Goal: Information Seeking & Learning: Learn about a topic

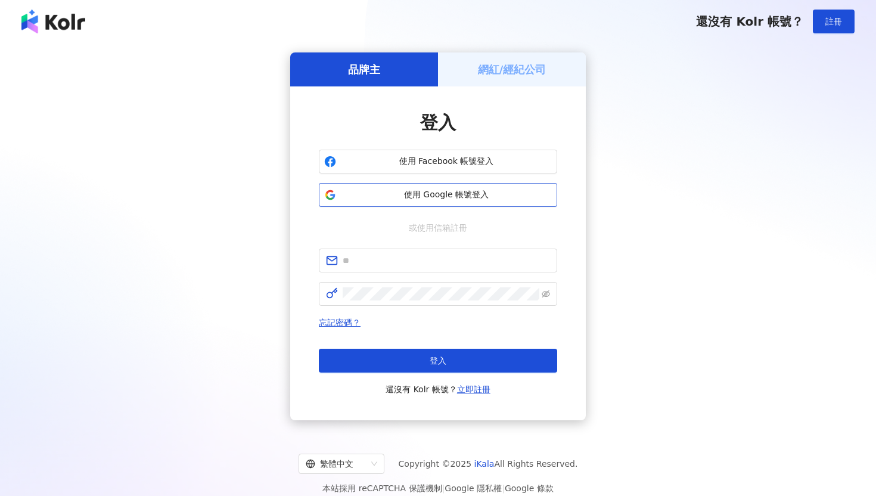
click at [434, 197] on span "使用 Google 帳號登入" at bounding box center [446, 195] width 211 height 12
click at [423, 257] on input "text" at bounding box center [445, 260] width 207 height 13
type input "**********"
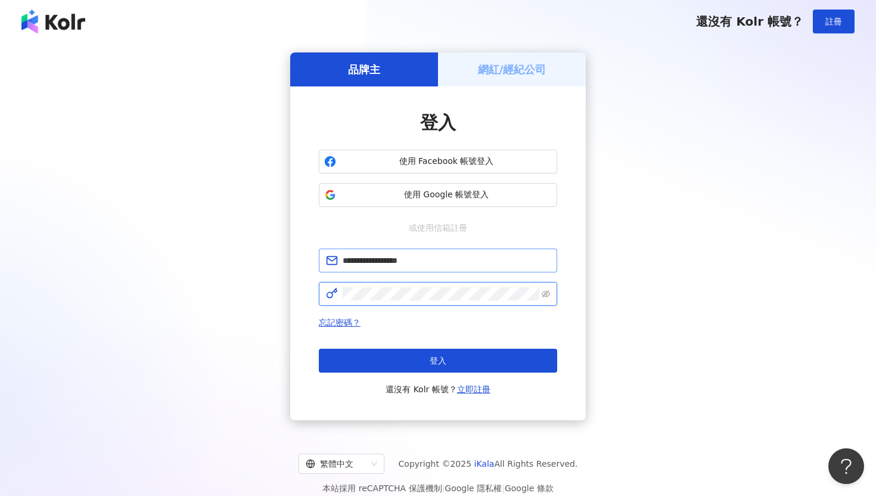
click button "登入" at bounding box center [438, 360] width 238 height 24
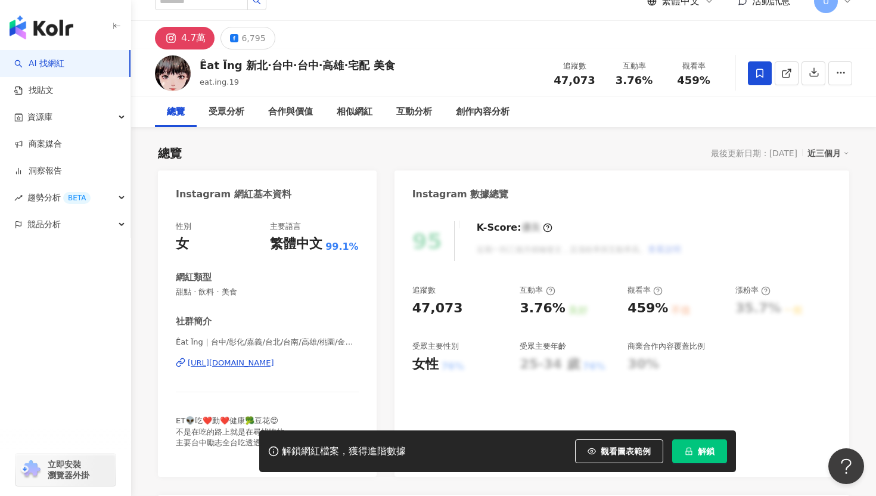
scroll to position [22, 0]
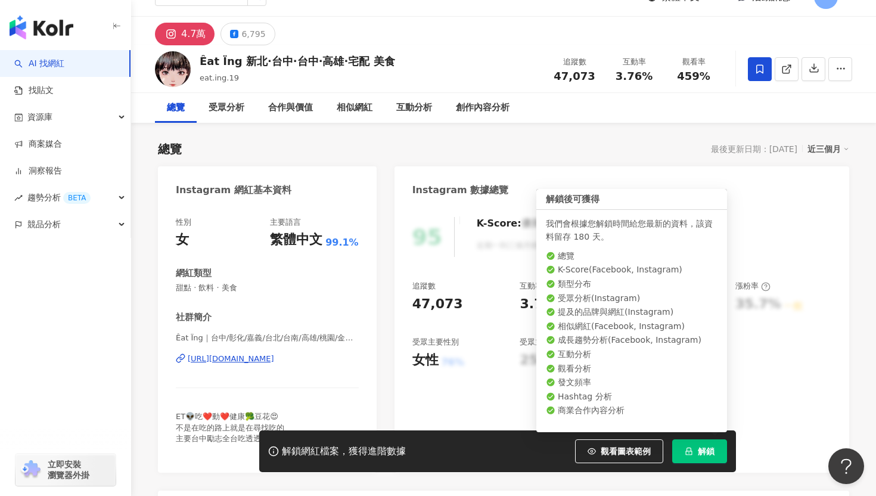
click at [703, 456] on button "解鎖" at bounding box center [699, 451] width 55 height 24
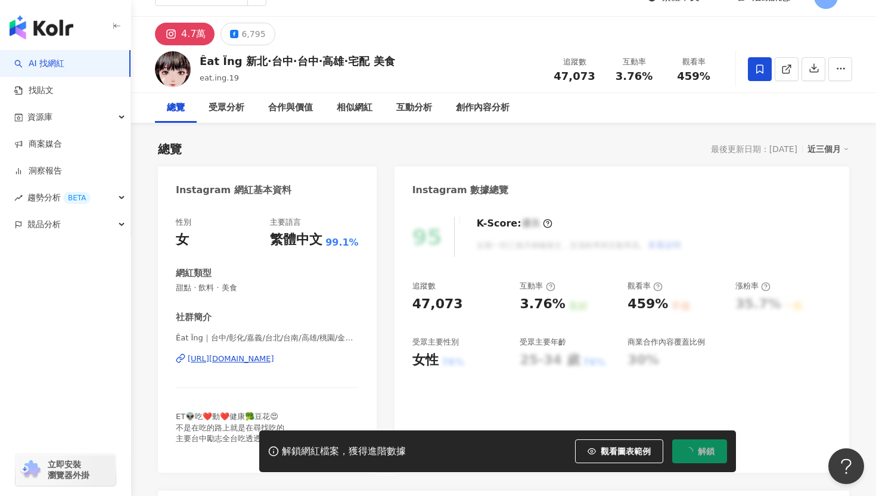
click at [824, 329] on div "追蹤數 47,073 互動率 3.76% 良好 觀看率 459% 不佳 漲粉率 35.7% 一般 受眾主要性別 女性 76% 受眾主要年齡 25-34 歲 7…" at bounding box center [621, 325] width 419 height 88
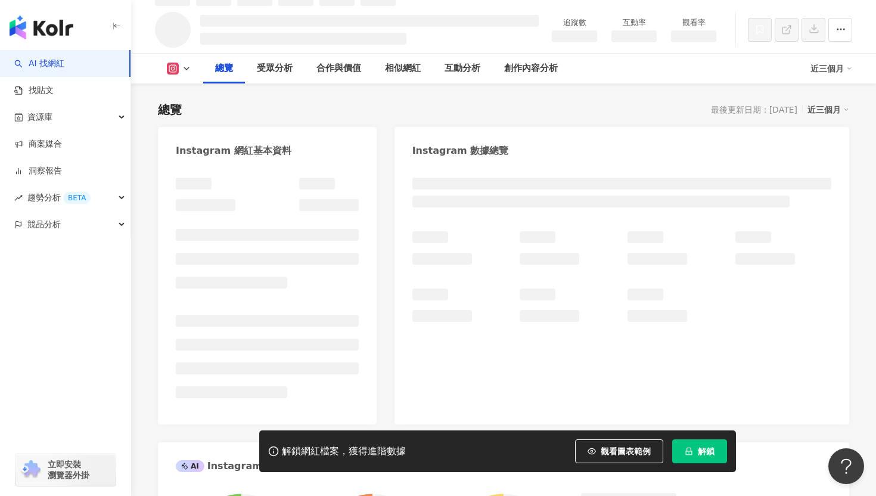
scroll to position [74, 0]
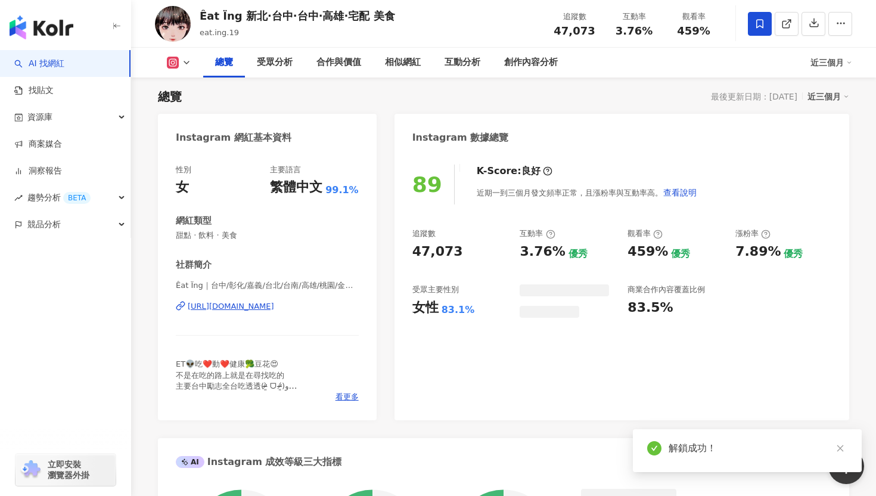
scroll to position [12, 0]
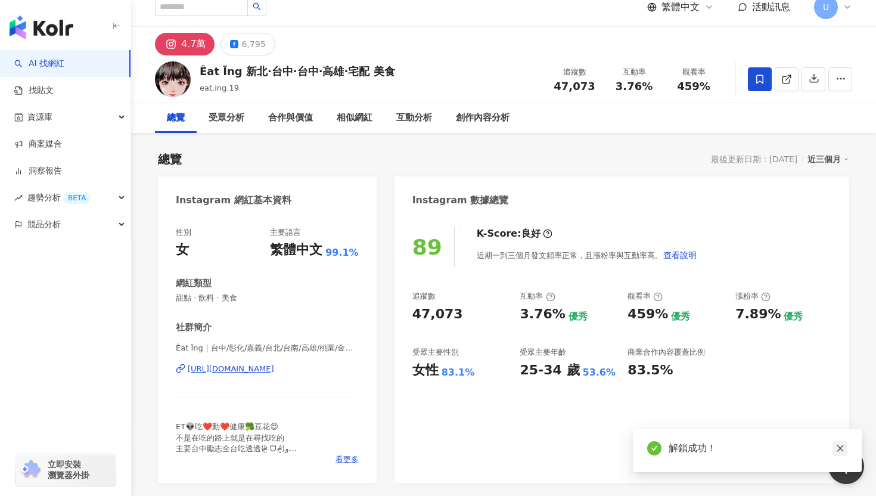
click at [836, 448] on icon "close" at bounding box center [840, 448] width 8 height 8
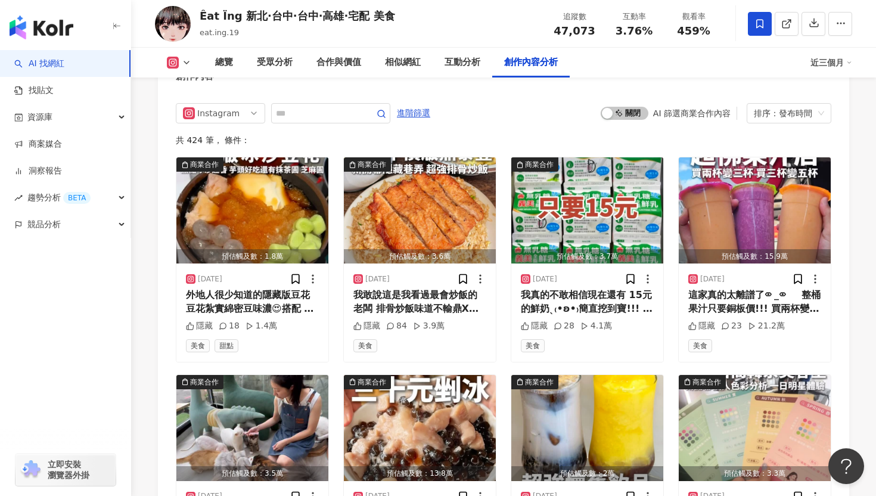
scroll to position [3699, 0]
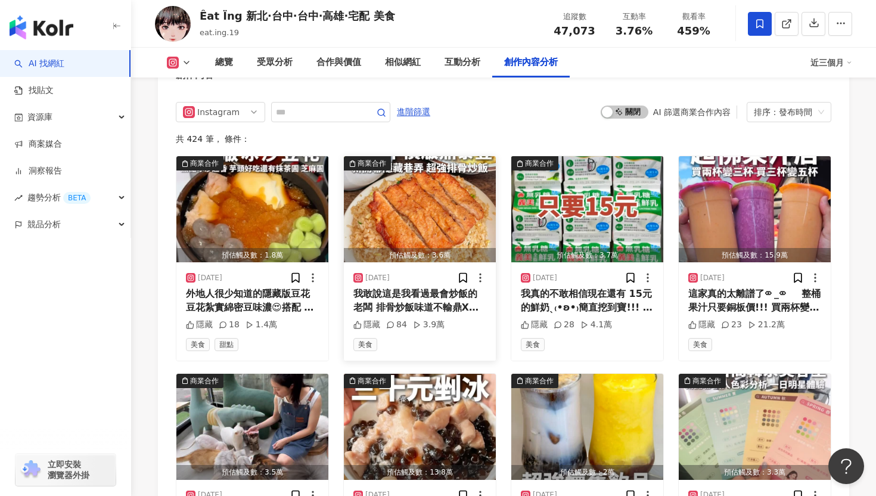
click at [419, 172] on img "button" at bounding box center [420, 209] width 152 height 106
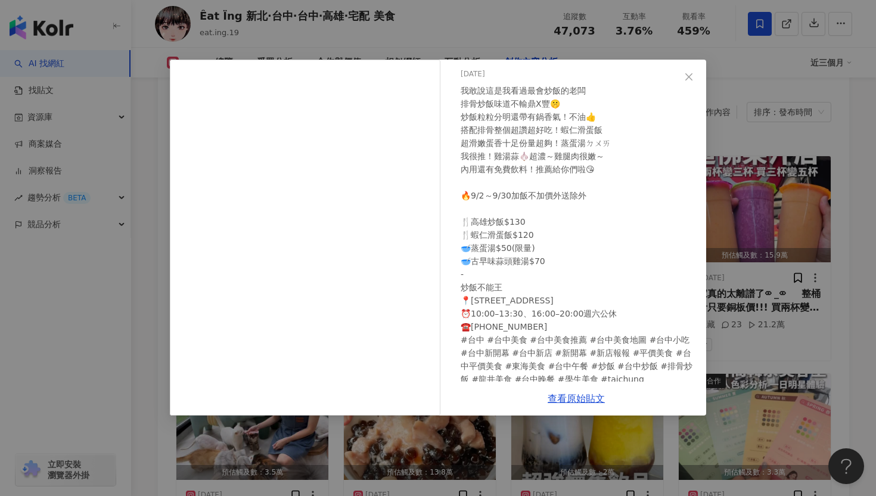
scroll to position [0, 0]
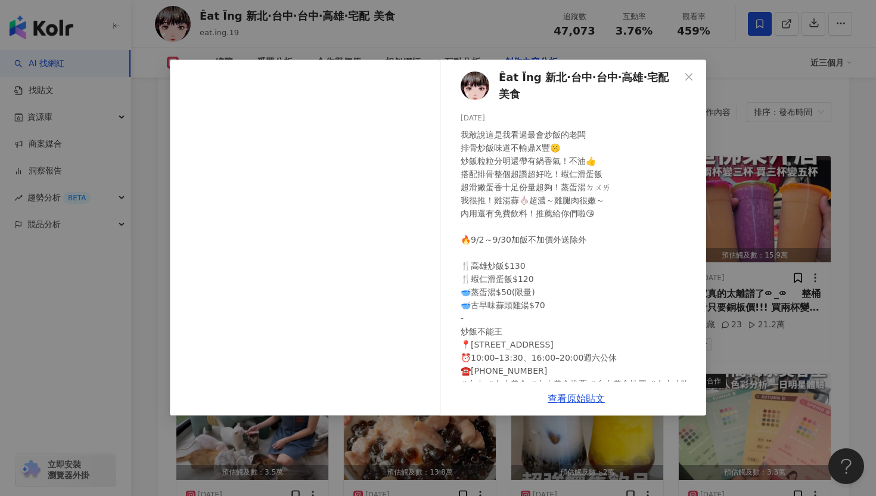
click at [741, 279] on div "Êat Ïng 新北·台中·台中·高雄·宅配 美食 [DATE] 我敢說這是我看過最會炒飯的老闆 排骨炒飯味道不輸鼎X豐🤫 炒飯粒粒分明還帶有鍋香氣！不油…" at bounding box center [438, 248] width 876 height 496
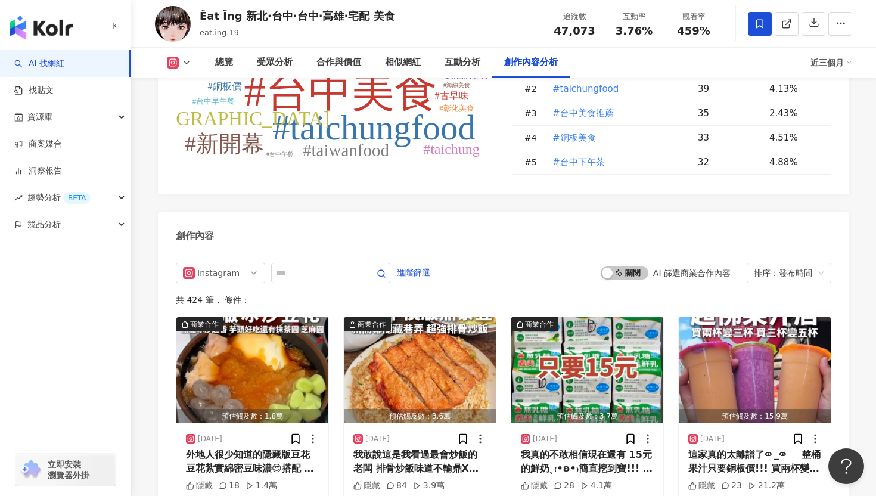
scroll to position [3593, 0]
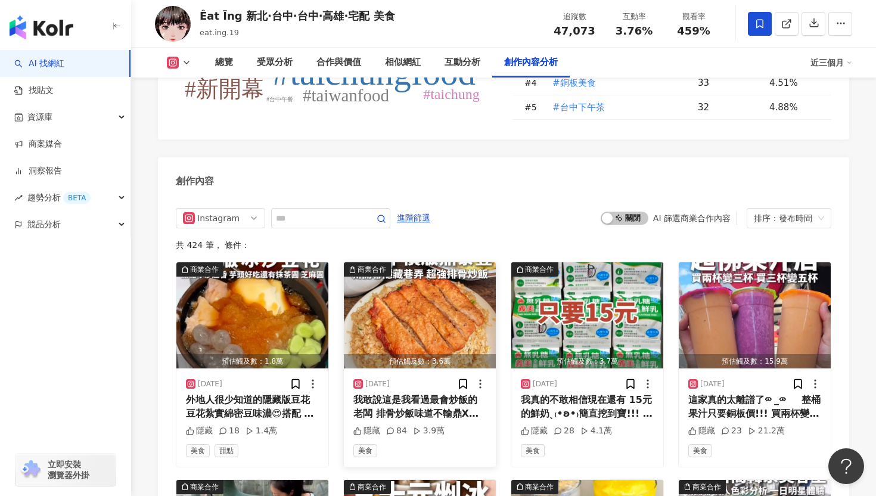
click at [373, 262] on img "button" at bounding box center [420, 315] width 152 height 106
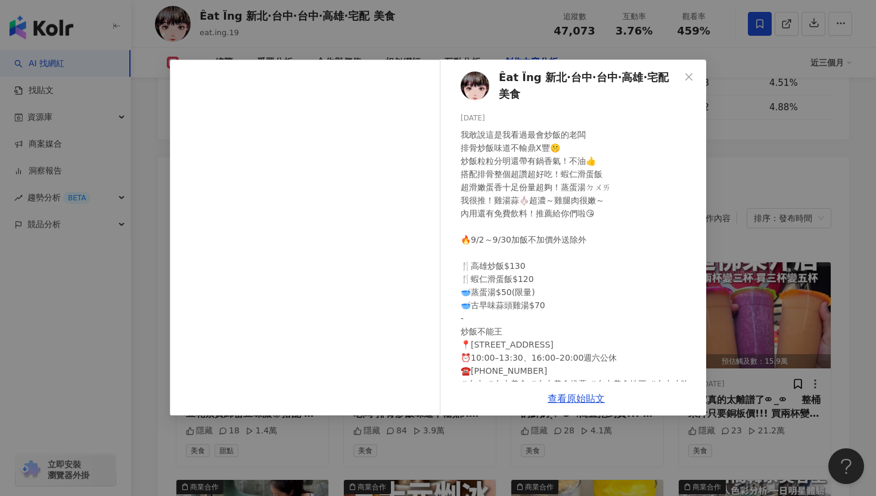
click at [750, 345] on div "Êat Ïng 新北·台中·台中·高雄·宅配 美食 [DATE] 我敢說這是我看過最會炒飯的老闆 排骨炒飯味道不輸鼎X豐🤫 炒飯粒粒分明還帶有鍋香氣！不油…" at bounding box center [438, 248] width 876 height 496
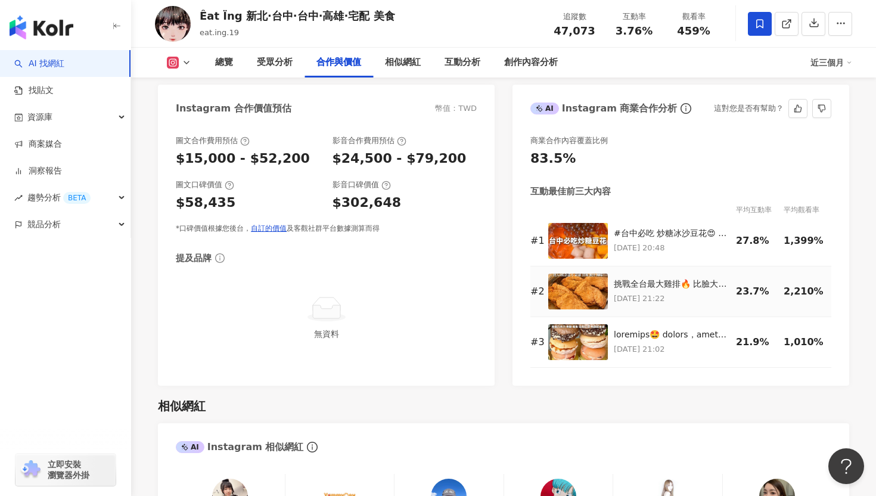
scroll to position [1638, 0]
click at [583, 223] on img at bounding box center [578, 240] width 60 height 36
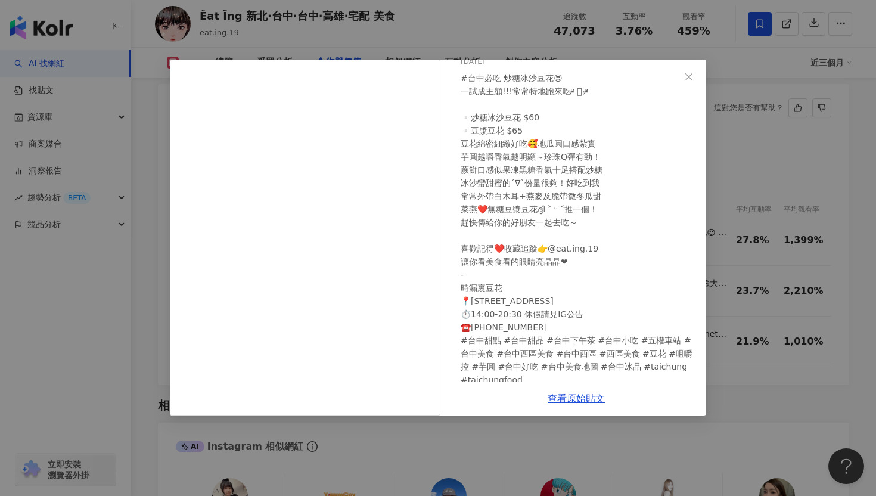
scroll to position [59, 0]
